Goal: Entertainment & Leisure: Browse casually

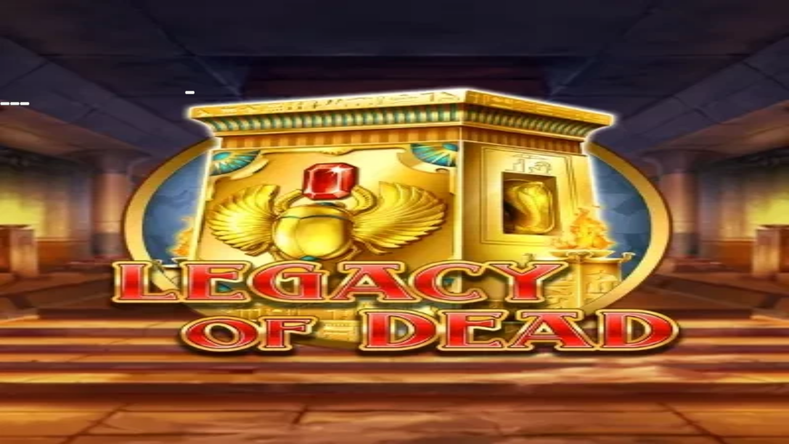
click at [25, 103] on span "fullscreen-exit icon" at bounding box center [25, 103] width 0 height 0
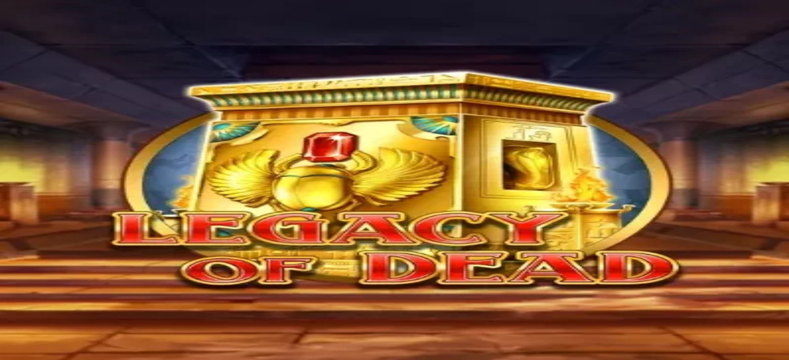
click at [63, 102] on img "Primary" at bounding box center [66, 76] width 51 height 51
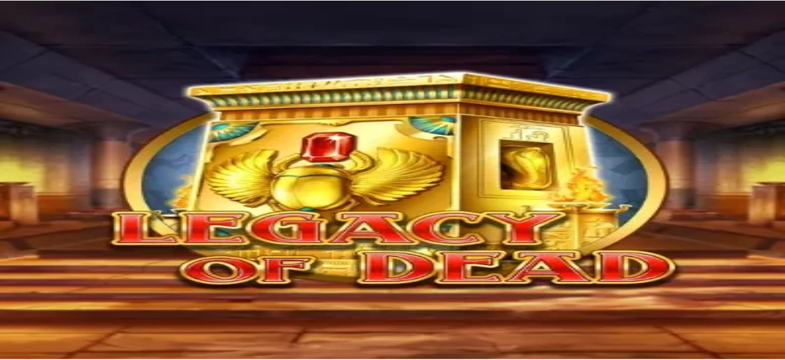
scroll to position [379, 0]
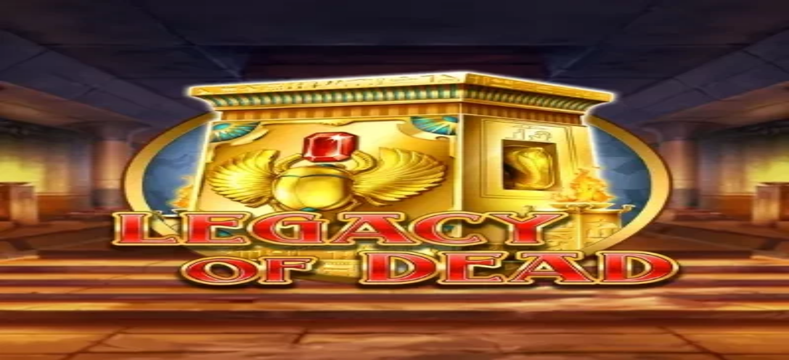
click at [10, 352] on span "close icon" at bounding box center [10, 352] width 0 height 0
click at [38, 116] on span "Talletus" at bounding box center [24, 111] width 28 height 9
drag, startPoint x: 716, startPoint y: 29, endPoint x: 710, endPoint y: 23, distance: 9.2
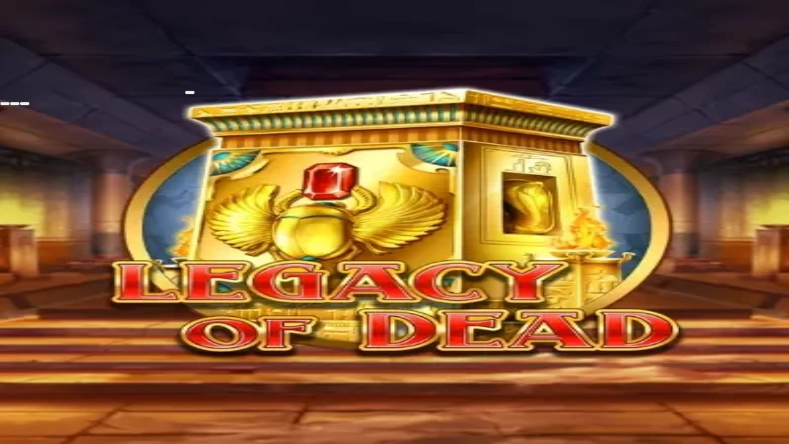
click at [25, 103] on span "fullscreen-exit icon" at bounding box center [25, 103] width 0 height 0
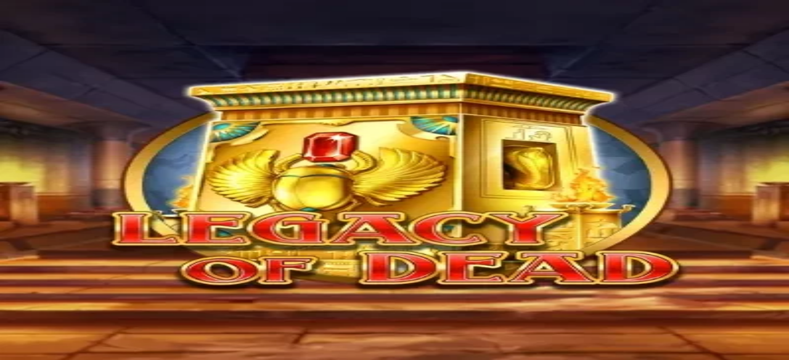
click at [75, 118] on button "Talletus 150.56 €" at bounding box center [40, 111] width 70 height 13
drag, startPoint x: 221, startPoint y: 275, endPoint x: 84, endPoint y: 274, distance: 136.8
type input "***"
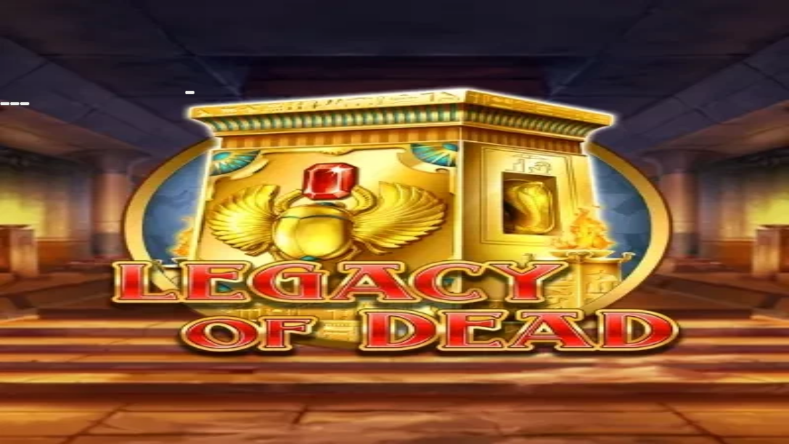
click at [25, 103] on span "fullscreen-exit icon" at bounding box center [25, 103] width 0 height 0
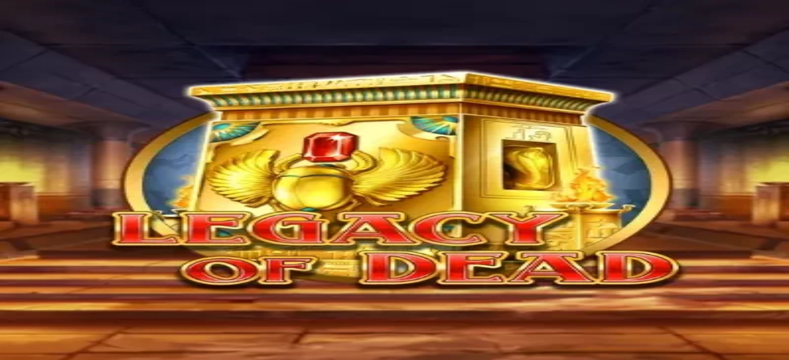
click at [57, 139] on span "Kasino" at bounding box center [44, 133] width 28 height 10
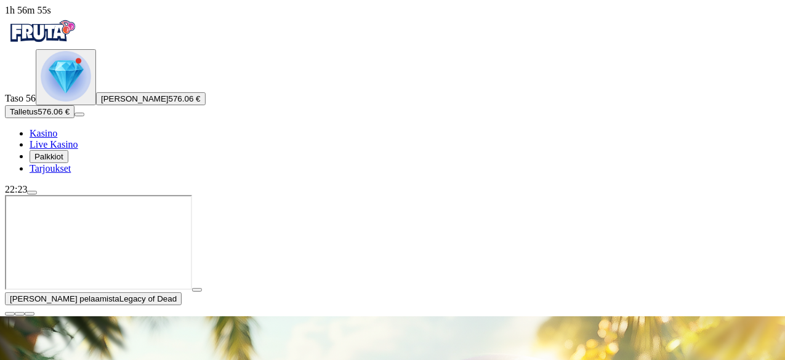
click at [10, 314] on span "close icon" at bounding box center [10, 314] width 0 height 0
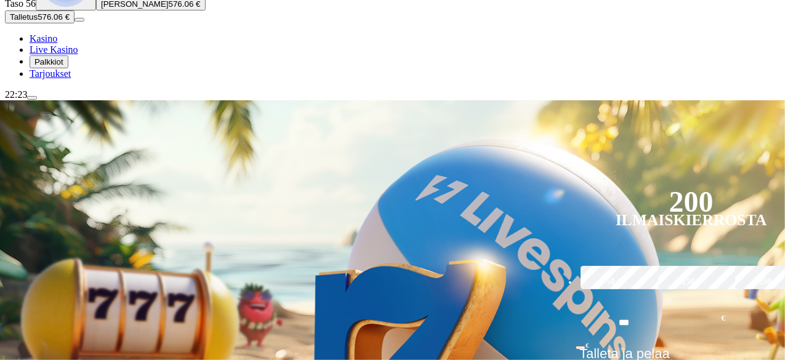
scroll to position [185, 0]
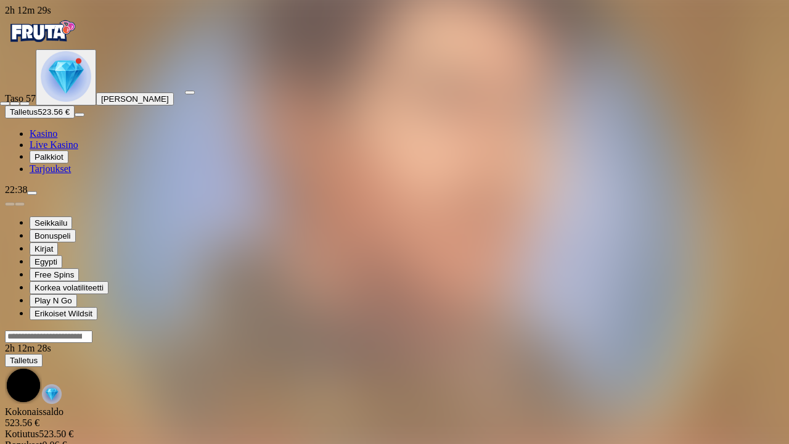
click at [30, 102] on button "button" at bounding box center [25, 104] width 10 height 4
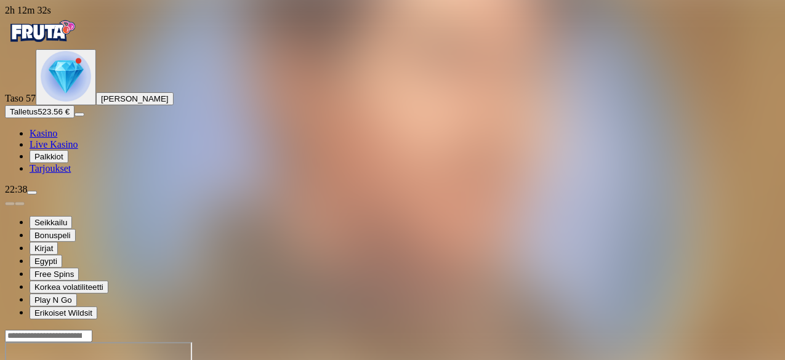
click at [57, 139] on span "Kasino" at bounding box center [44, 133] width 28 height 10
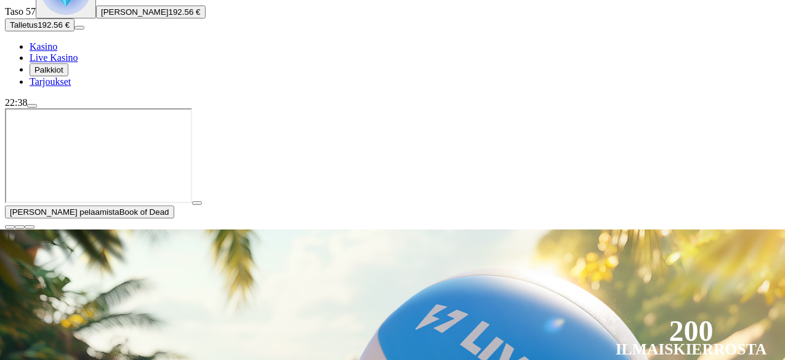
scroll to position [123, 0]
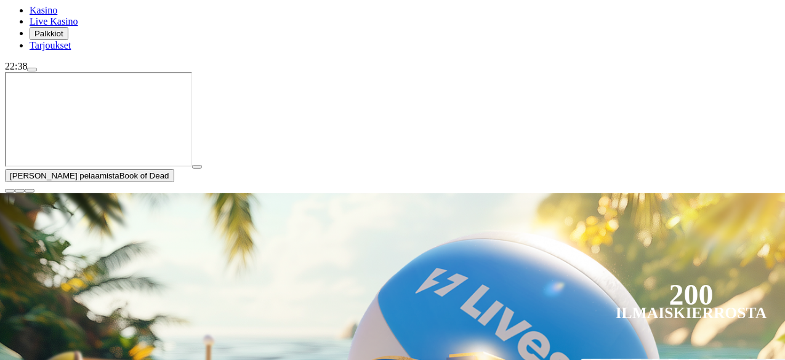
click at [10, 191] on span "close icon" at bounding box center [10, 191] width 0 height 0
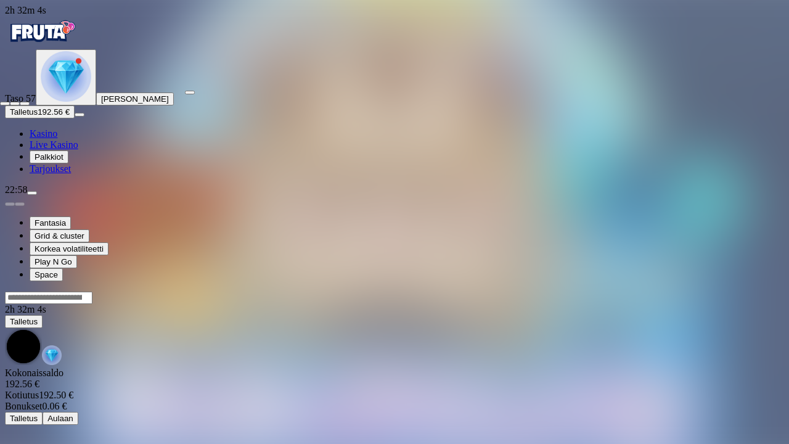
click at [25, 103] on span "fullscreen-exit icon" at bounding box center [25, 103] width 0 height 0
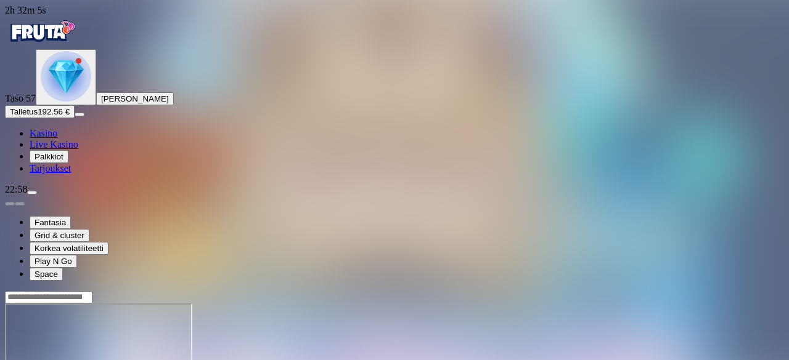
click at [38, 116] on span "Talletus" at bounding box center [24, 111] width 28 height 9
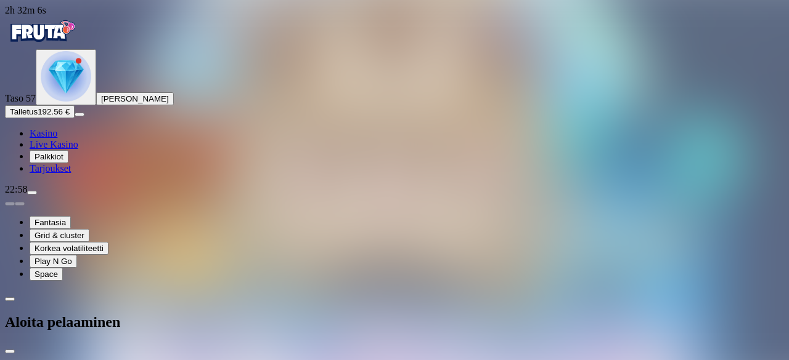
drag, startPoint x: 210, startPoint y: 272, endPoint x: 121, endPoint y: 284, distance: 90.1
type input "***"
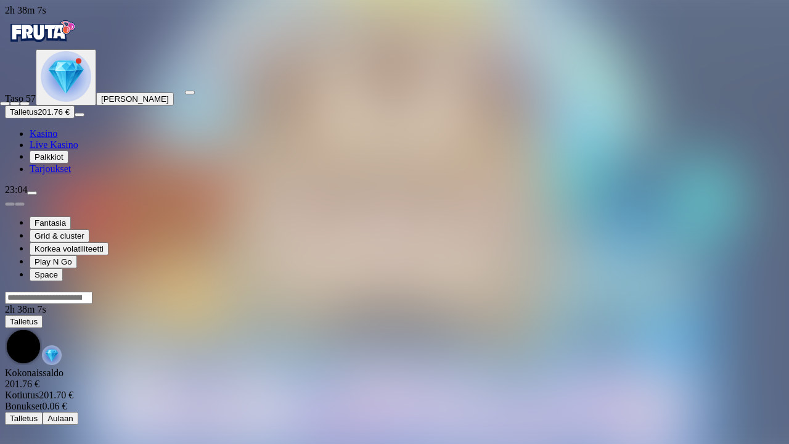
click at [783, 95] on div at bounding box center [394, 100] width 789 height 11
click at [5, 103] on span "close icon" at bounding box center [5, 103] width 0 height 0
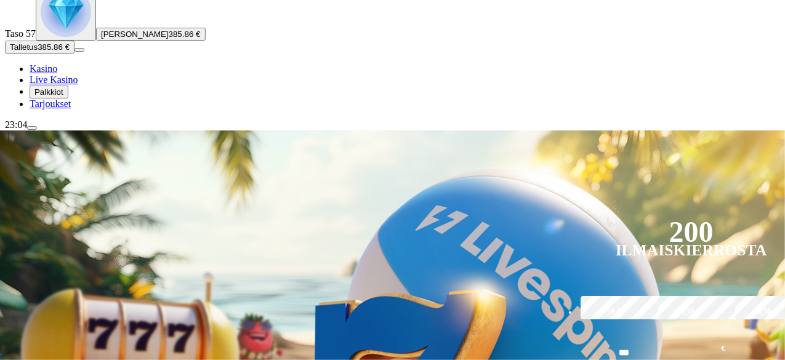
scroll to position [185, 0]
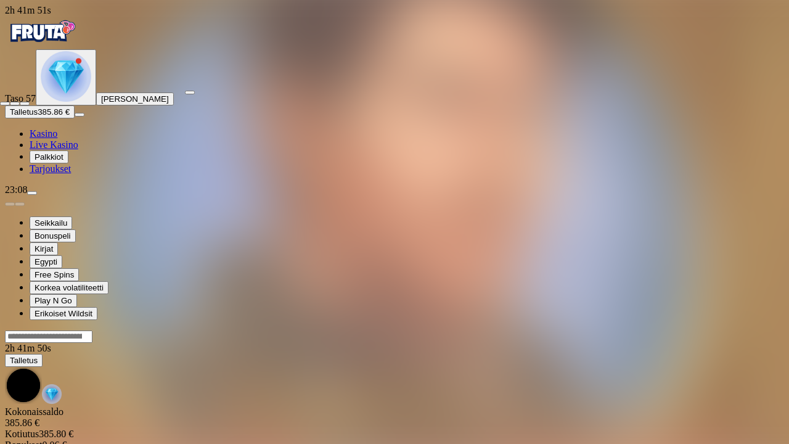
click at [5, 103] on span "close icon" at bounding box center [5, 103] width 0 height 0
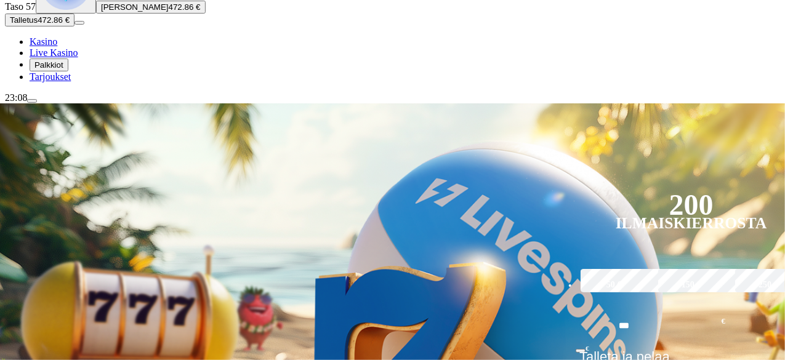
scroll to position [185, 0]
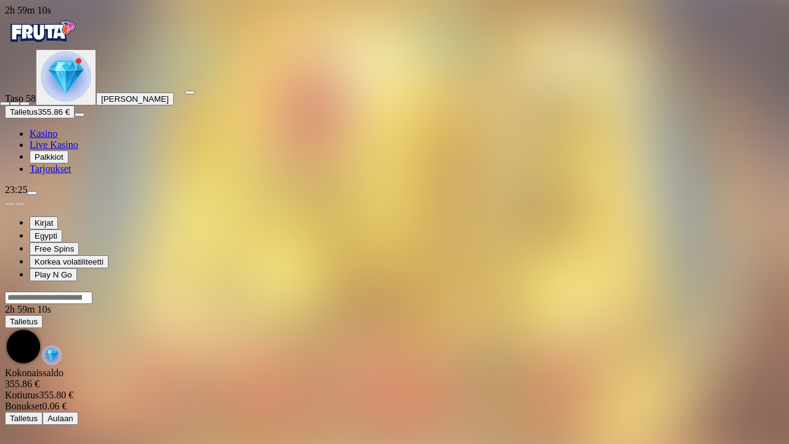
click at [5, 103] on span "close icon" at bounding box center [5, 103] width 0 height 0
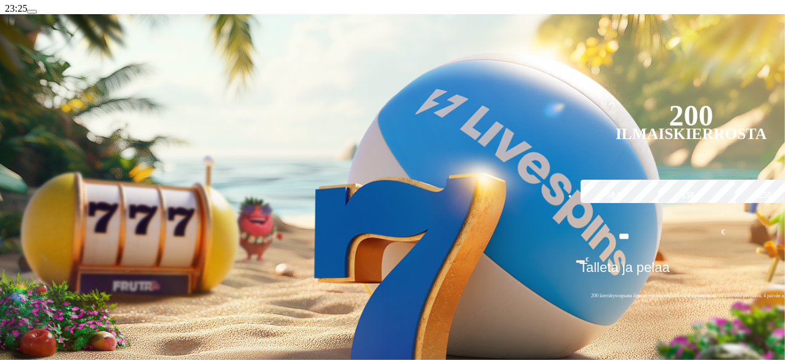
scroll to position [185, 0]
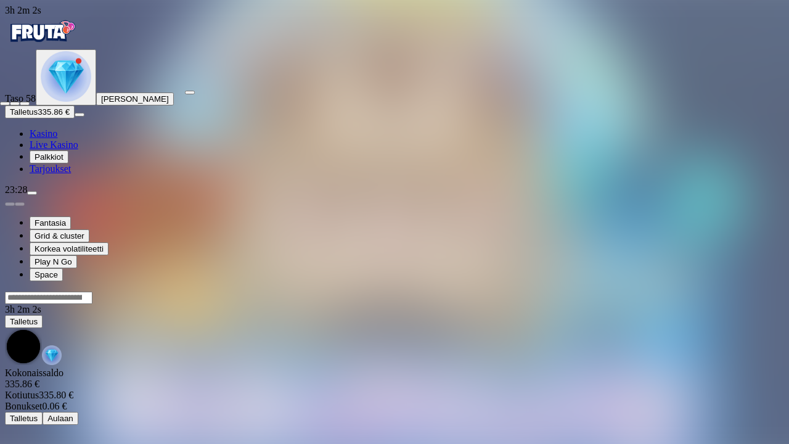
click at [5, 103] on span "close icon" at bounding box center [5, 103] width 0 height 0
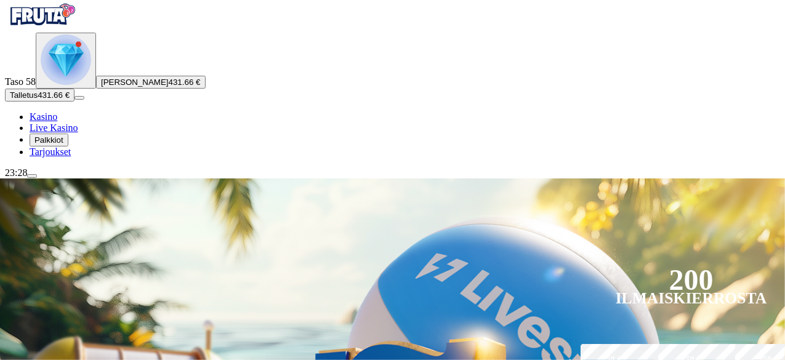
scroll to position [308, 0]
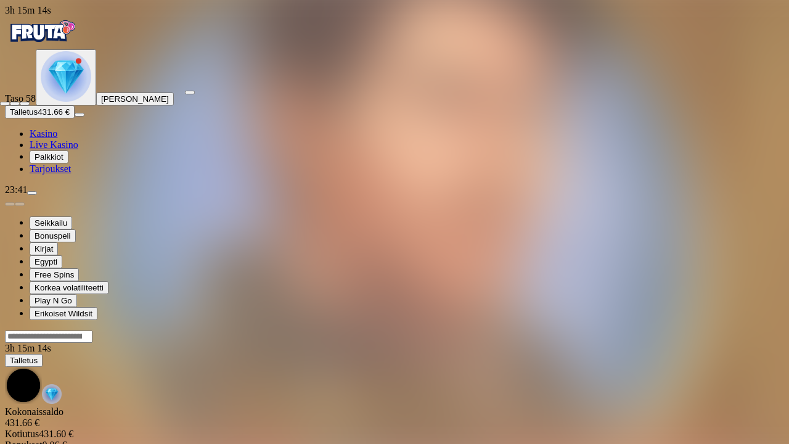
click at [25, 103] on span "fullscreen-exit icon" at bounding box center [25, 103] width 0 height 0
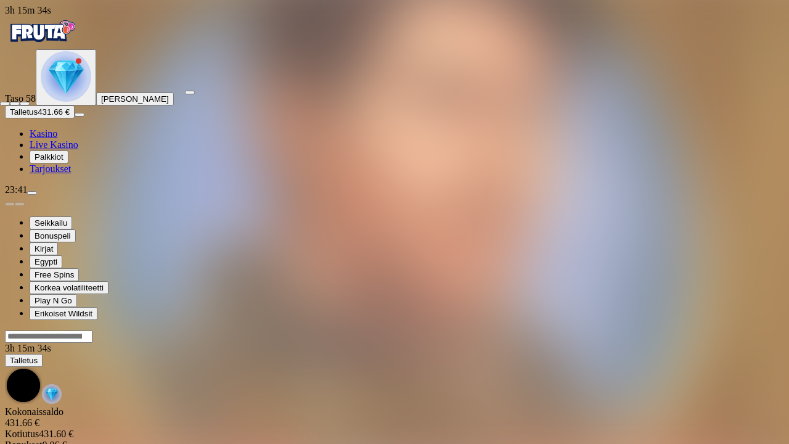
click at [25, 103] on span "fullscreen-exit icon" at bounding box center [25, 103] width 0 height 0
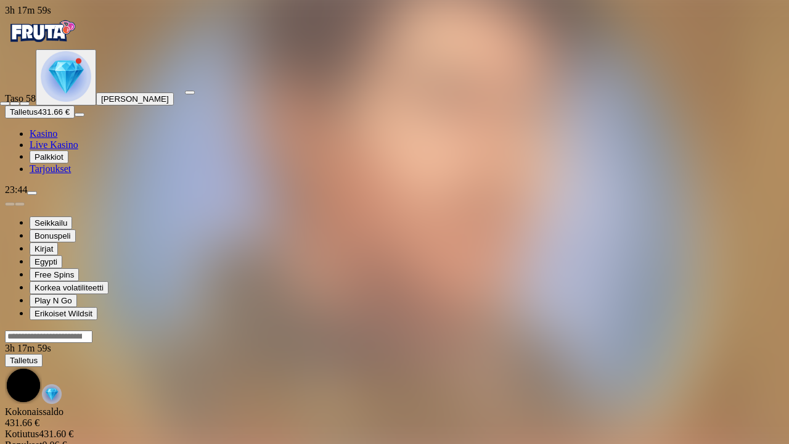
click at [25, 103] on span "fullscreen-exit icon" at bounding box center [25, 103] width 0 height 0
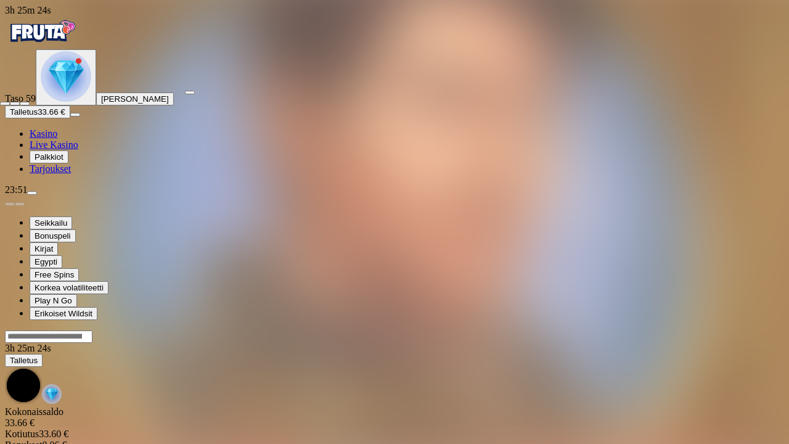
click at [25, 103] on span "fullscreen-exit icon" at bounding box center [25, 103] width 0 height 0
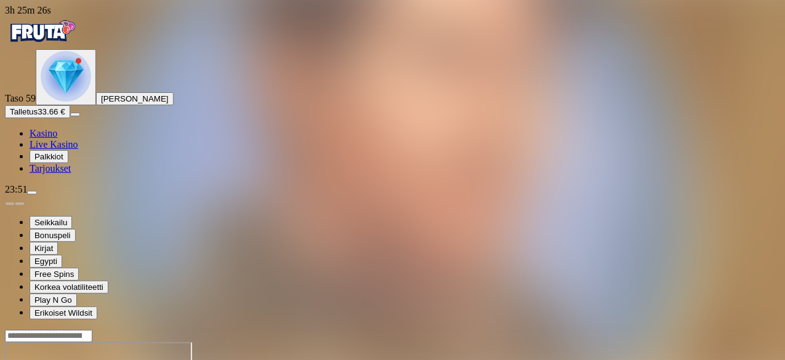
click at [57, 139] on span "Kasino" at bounding box center [44, 133] width 28 height 10
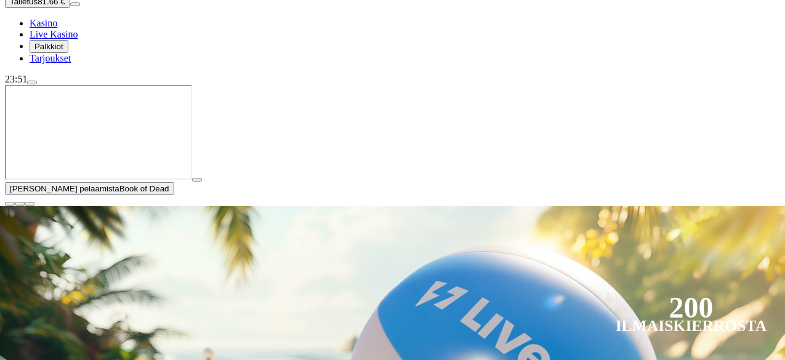
scroll to position [124, 0]
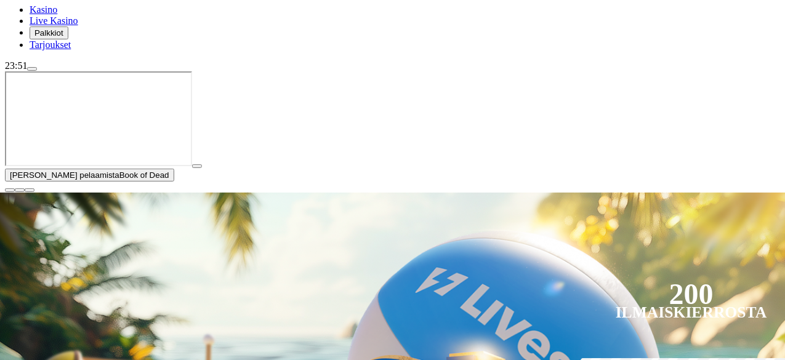
click at [10, 190] on span "close icon" at bounding box center [10, 190] width 0 height 0
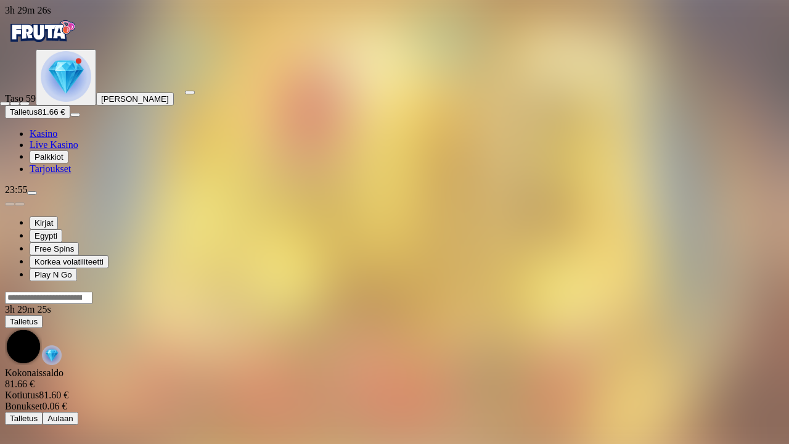
click at [25, 103] on span "fullscreen-exit icon" at bounding box center [25, 103] width 0 height 0
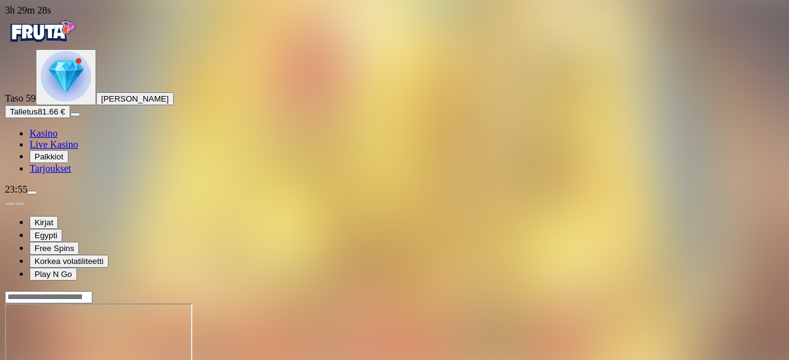
click at [91, 102] on img "Primary" at bounding box center [66, 76] width 51 height 51
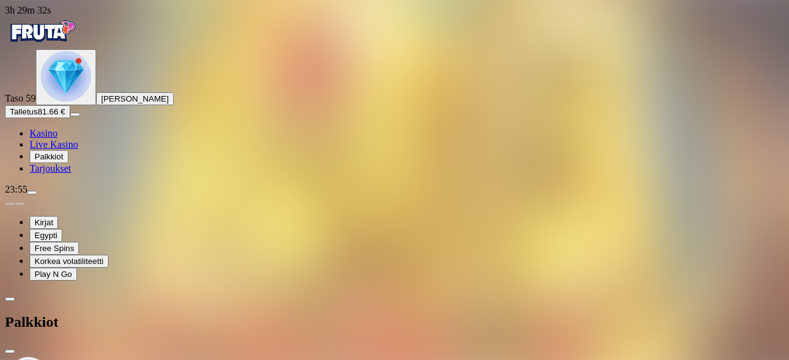
scroll to position [482, 0]
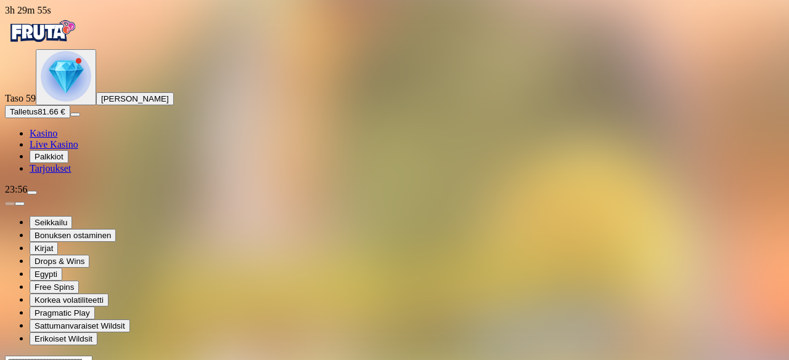
click at [66, 102] on img "Primary" at bounding box center [66, 76] width 51 height 51
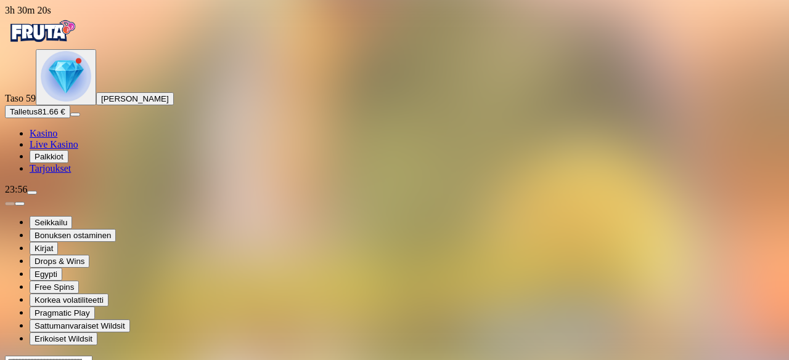
click at [47, 102] on img "Primary" at bounding box center [66, 76] width 51 height 51
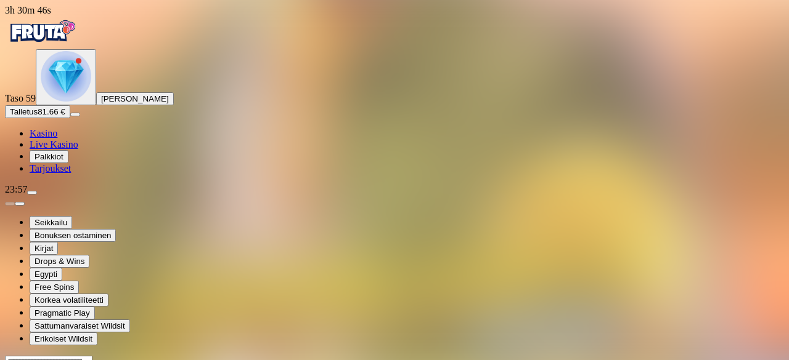
click at [70, 102] on img "Primary" at bounding box center [66, 76] width 51 height 51
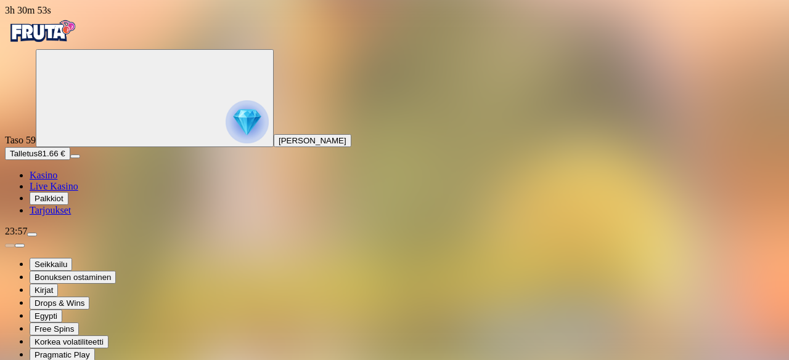
click at [32, 235] on span "menu icon" at bounding box center [32, 235] width 0 height 0
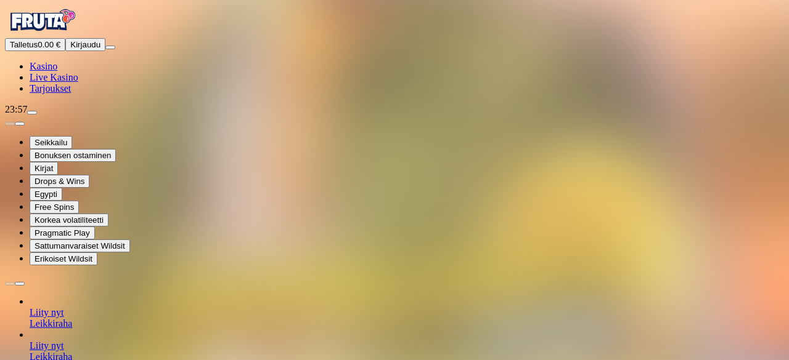
scroll to position [87, 0]
